Goal: Task Accomplishment & Management: Manage account settings

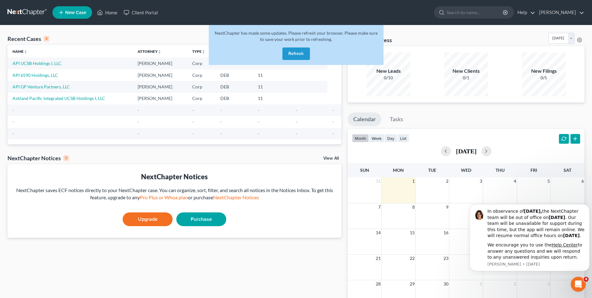
click at [300, 53] on button "Refresh" at bounding box center [296, 53] width 27 height 12
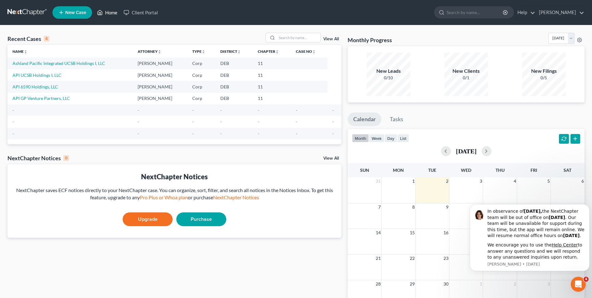
click at [114, 12] on link "Home" at bounding box center [107, 12] width 27 height 11
click at [79, 63] on link "Ashland Pacific Integrated UCSB Holdings I, LLC" at bounding box center [58, 63] width 93 height 5
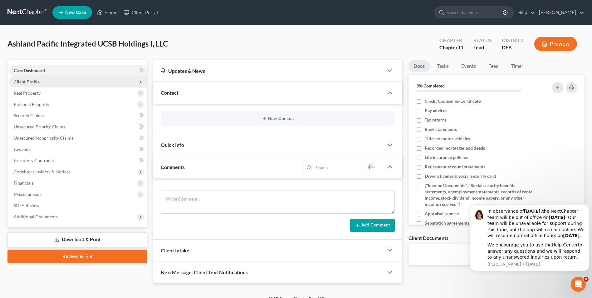
click at [36, 83] on span "Client Profile" at bounding box center [27, 81] width 26 height 5
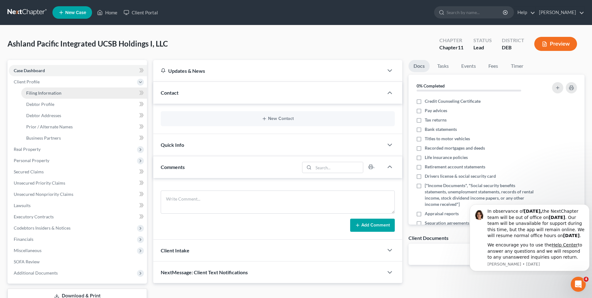
click at [56, 94] on span "Filing Information" at bounding box center [43, 92] width 35 height 5
select select "3"
select select "1"
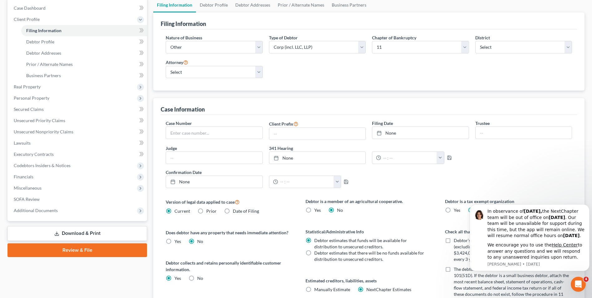
scroll to position [31, 0]
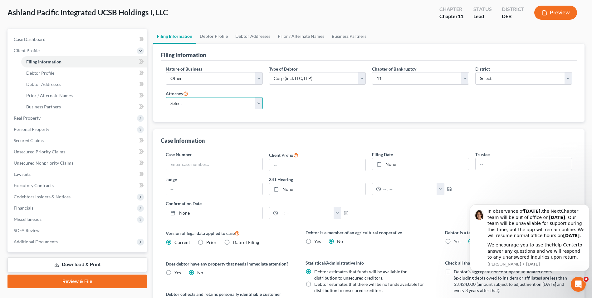
click at [258, 104] on select "Select [PERSON_NAME] - null" at bounding box center [214, 103] width 97 height 12
click at [443, 113] on div "Nature of Business Select Clearing Bank Commodity Broker Health Care Business O…" at bounding box center [369, 90] width 413 height 49
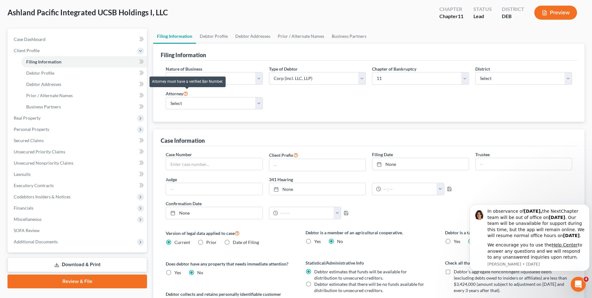
click at [187, 95] on icon at bounding box center [185, 93] width 5 height 6
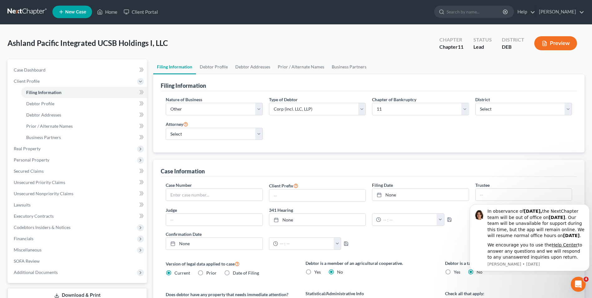
scroll to position [0, 0]
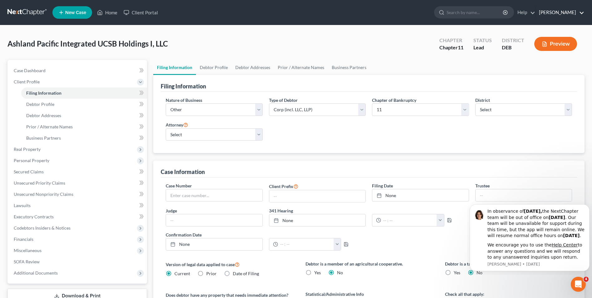
click at [550, 13] on link "[PERSON_NAME]" at bounding box center [560, 12] width 48 height 11
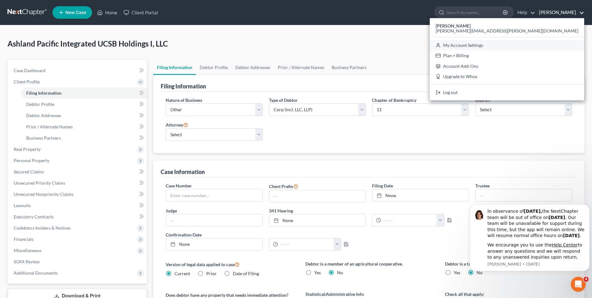
click at [542, 44] on link "My Account Settings" at bounding box center [507, 45] width 155 height 11
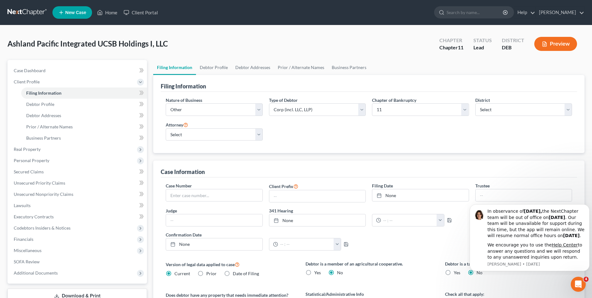
select select "13"
select select "24"
select select "7"
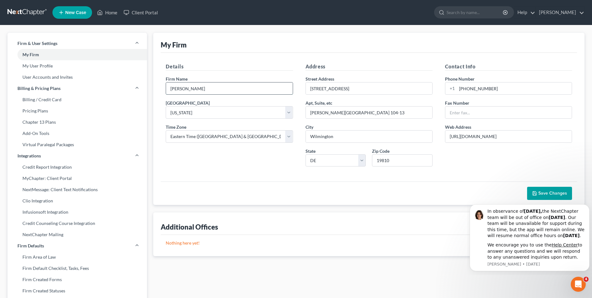
click at [213, 88] on input "[PERSON_NAME]" at bounding box center [229, 88] width 126 height 12
type input "[PERSON_NAME] LLP"
click at [43, 65] on link "My User Profile" at bounding box center [77, 65] width 140 height 11
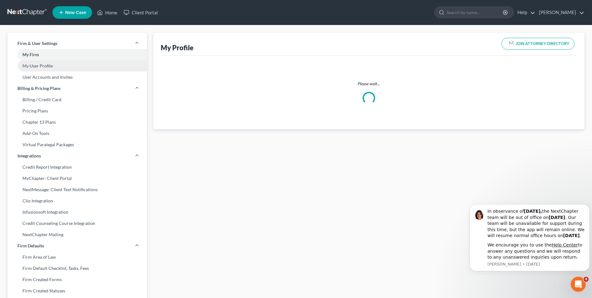
select select "7"
select select "attorney"
select select "0"
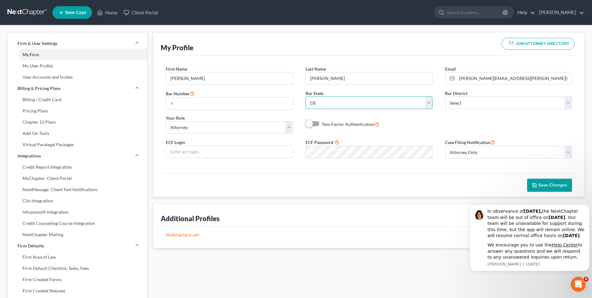
click at [428, 103] on select "State [US_STATE] AK AR AZ CA CO CT DE DC [GEOGRAPHIC_DATA] [GEOGRAPHIC_DATA] GU…" at bounding box center [369, 103] width 127 height 12
select select "45"
click at [306, 97] on select "State [US_STATE] AK AR AZ CA CO CT DE DC [GEOGRAPHIC_DATA] [GEOGRAPHIC_DATA] GU…" at bounding box center [369, 103] width 127 height 12
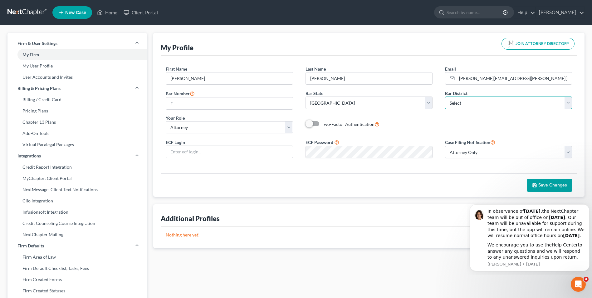
click at [569, 103] on select "Select [US_STATE] - [GEOGRAPHIC_DATA] [US_STATE] - [GEOGRAPHIC_DATA][US_STATE] …" at bounding box center [508, 103] width 127 height 12
select select "78"
click at [445, 97] on select "Select [US_STATE] - [GEOGRAPHIC_DATA] [US_STATE] - [GEOGRAPHIC_DATA][US_STATE] …" at bounding box center [508, 103] width 127 height 12
click at [550, 183] on span "Save Changes" at bounding box center [553, 184] width 29 height 5
click at [185, 102] on input "text" at bounding box center [229, 103] width 126 height 12
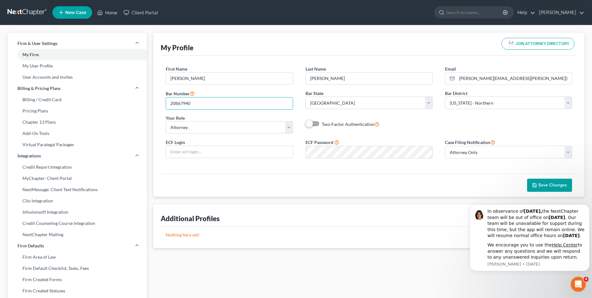
type input "20867940"
click at [551, 179] on button "Save Changes" at bounding box center [549, 185] width 45 height 13
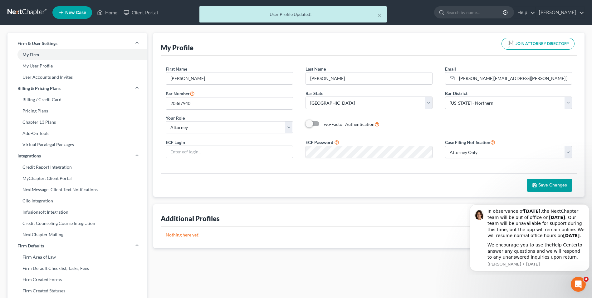
click at [551, 183] on span "Save Changes" at bounding box center [553, 184] width 29 height 5
click at [46, 66] on link "My User Profile" at bounding box center [77, 65] width 140 height 11
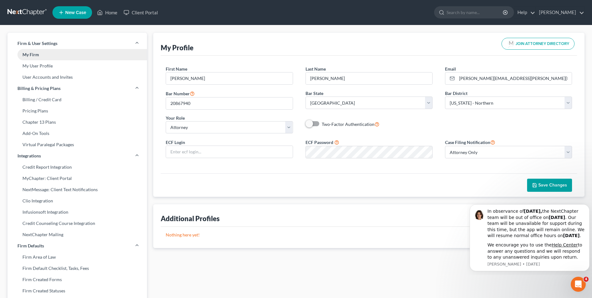
click at [38, 52] on link "My Firm" at bounding box center [77, 54] width 140 height 11
select select "13"
select select "24"
select select "7"
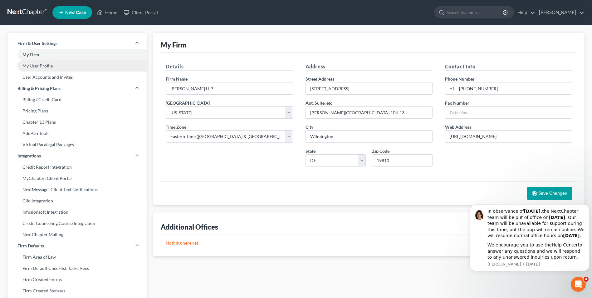
click at [42, 64] on link "My User Profile" at bounding box center [77, 65] width 140 height 11
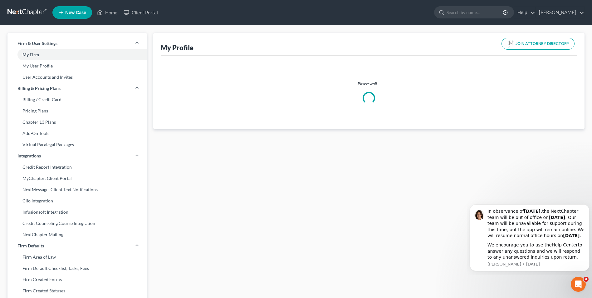
select select "45"
select select "78"
select select "attorney"
select select "0"
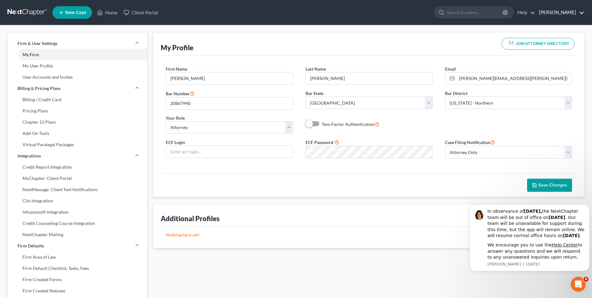
click at [561, 13] on link "[PERSON_NAME]" at bounding box center [560, 12] width 48 height 11
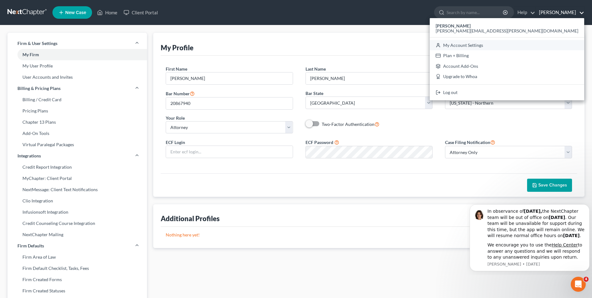
click at [551, 44] on link "My Account Settings" at bounding box center [507, 45] width 155 height 11
select select "13"
select select "24"
select select "7"
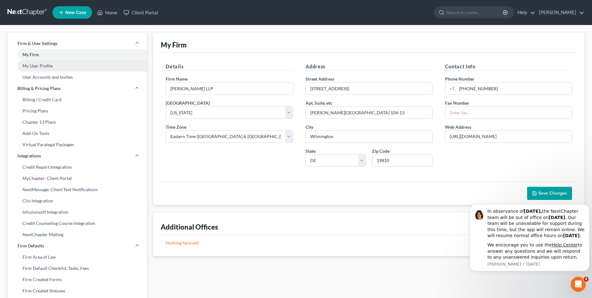
click at [37, 66] on link "My User Profile" at bounding box center [77, 65] width 140 height 11
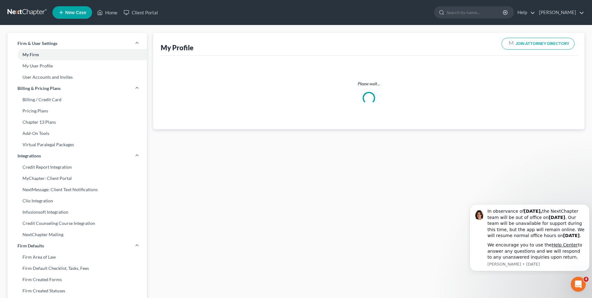
select select "45"
select select "78"
select select "attorney"
select select "0"
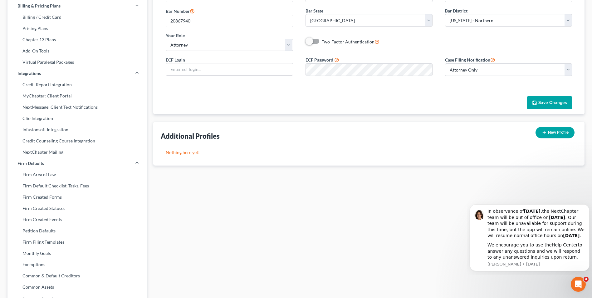
scroll to position [94, 0]
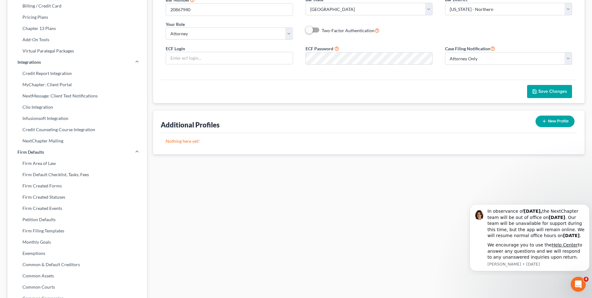
click at [548, 122] on button "New Profile" at bounding box center [555, 122] width 39 height 12
select select "13"
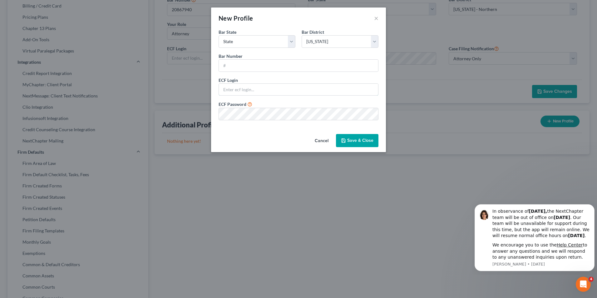
type input "[PERSON_NAME][EMAIL_ADDRESS][PERSON_NAME][DOMAIN_NAME]"
click at [322, 144] on button "Cancel" at bounding box center [322, 141] width 24 height 12
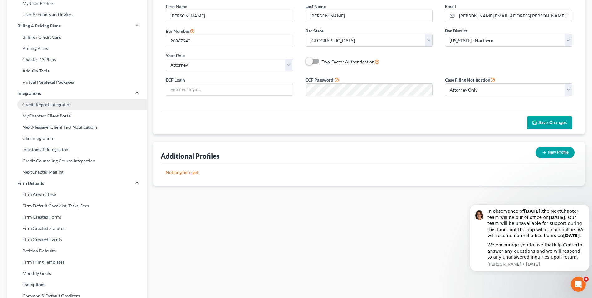
scroll to position [0, 0]
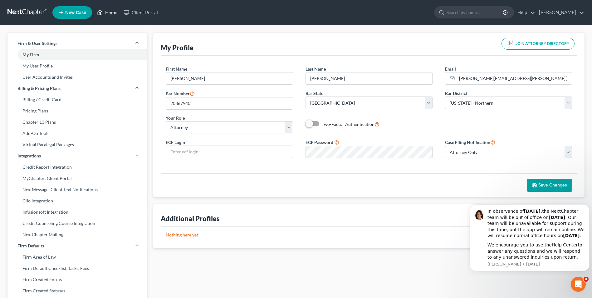
click at [107, 10] on link "Home" at bounding box center [107, 12] width 27 height 11
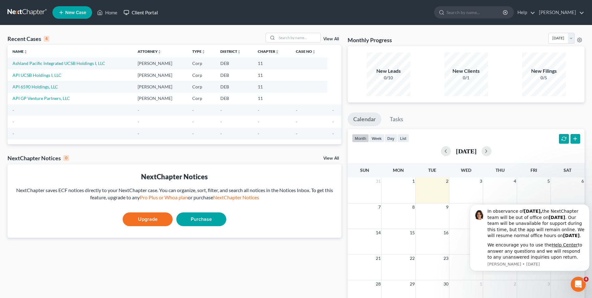
click at [145, 11] on link "Client Portal" at bounding box center [141, 12] width 41 height 11
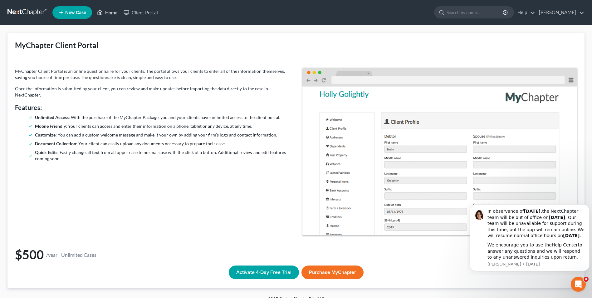
click at [107, 12] on link "Home" at bounding box center [107, 12] width 27 height 11
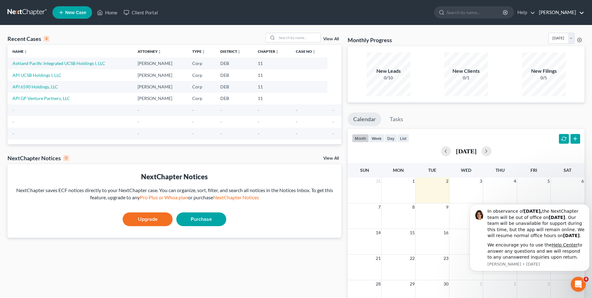
click at [552, 12] on link "[PERSON_NAME]" at bounding box center [560, 12] width 48 height 11
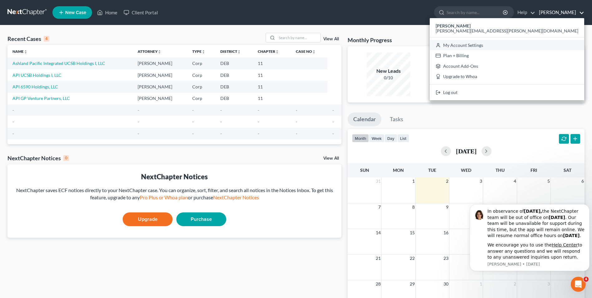
click at [538, 46] on link "My Account Settings" at bounding box center [507, 45] width 155 height 11
select select "13"
select select "24"
select select "7"
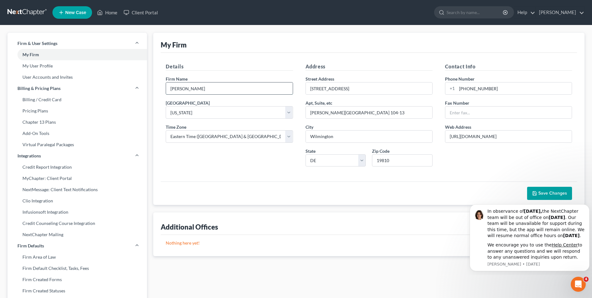
click at [234, 90] on input "[PERSON_NAME]" at bounding box center [229, 88] width 126 height 12
type input "[PERSON_NAME] LLP"
click at [553, 192] on span "Save Changes" at bounding box center [553, 193] width 29 height 5
click at [52, 65] on link "My User Profile" at bounding box center [77, 65] width 140 height 11
select select "45"
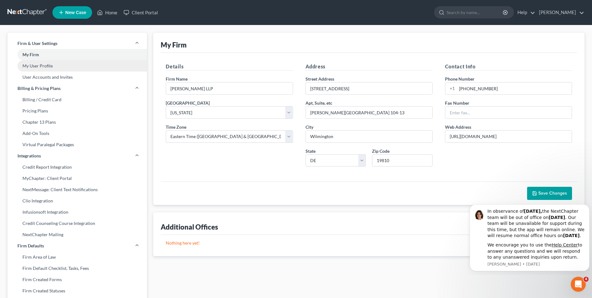
select select "78"
select select "attorney"
select select "0"
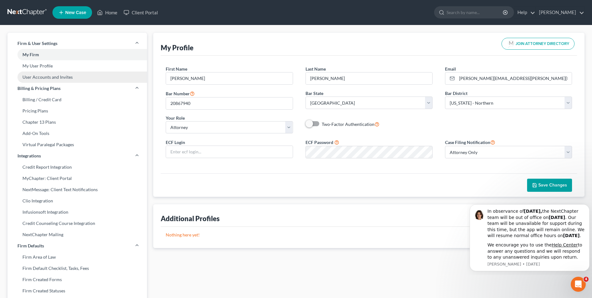
click at [52, 76] on link "User Accounts and Invites" at bounding box center [77, 77] width 140 height 11
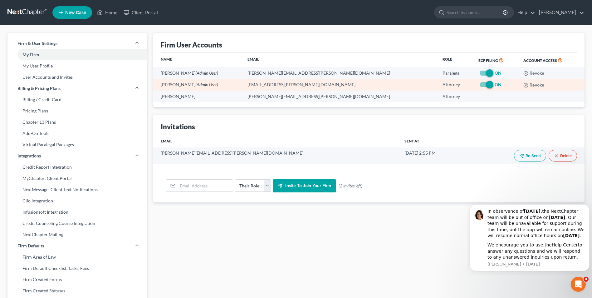
click at [180, 84] on td "[PERSON_NAME] (Admin User)" at bounding box center [197, 85] width 89 height 12
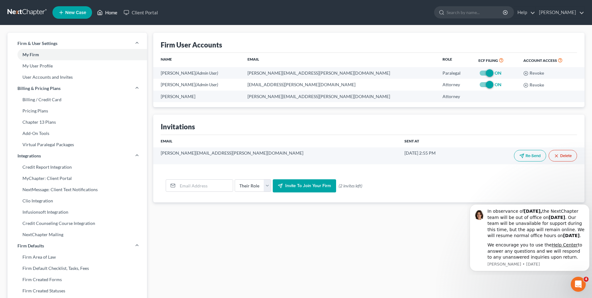
click at [112, 12] on link "Home" at bounding box center [107, 12] width 27 height 11
